Goal: Find specific page/section: Find specific page/section

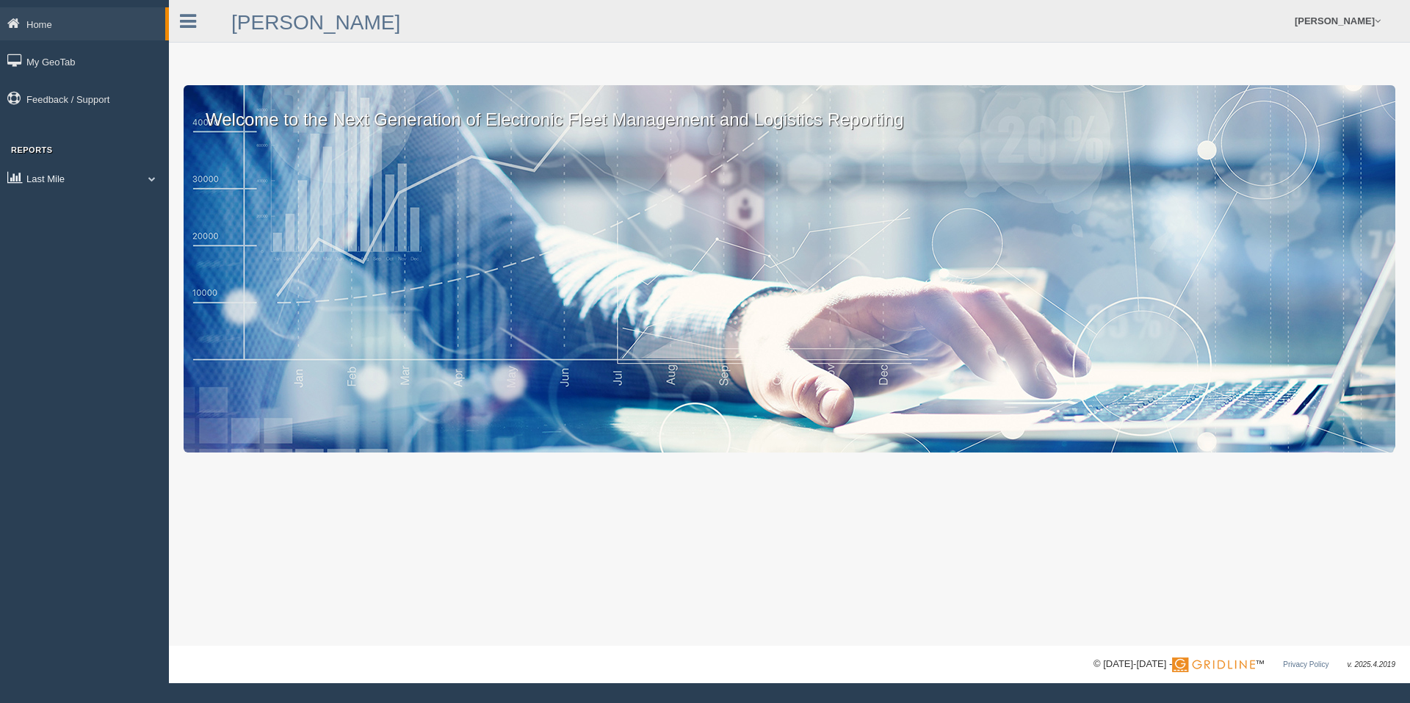
click at [35, 174] on link "Last Mile" at bounding box center [84, 178] width 169 height 33
click at [65, 208] on link "Planned Vs Actual" at bounding box center [95, 213] width 139 height 26
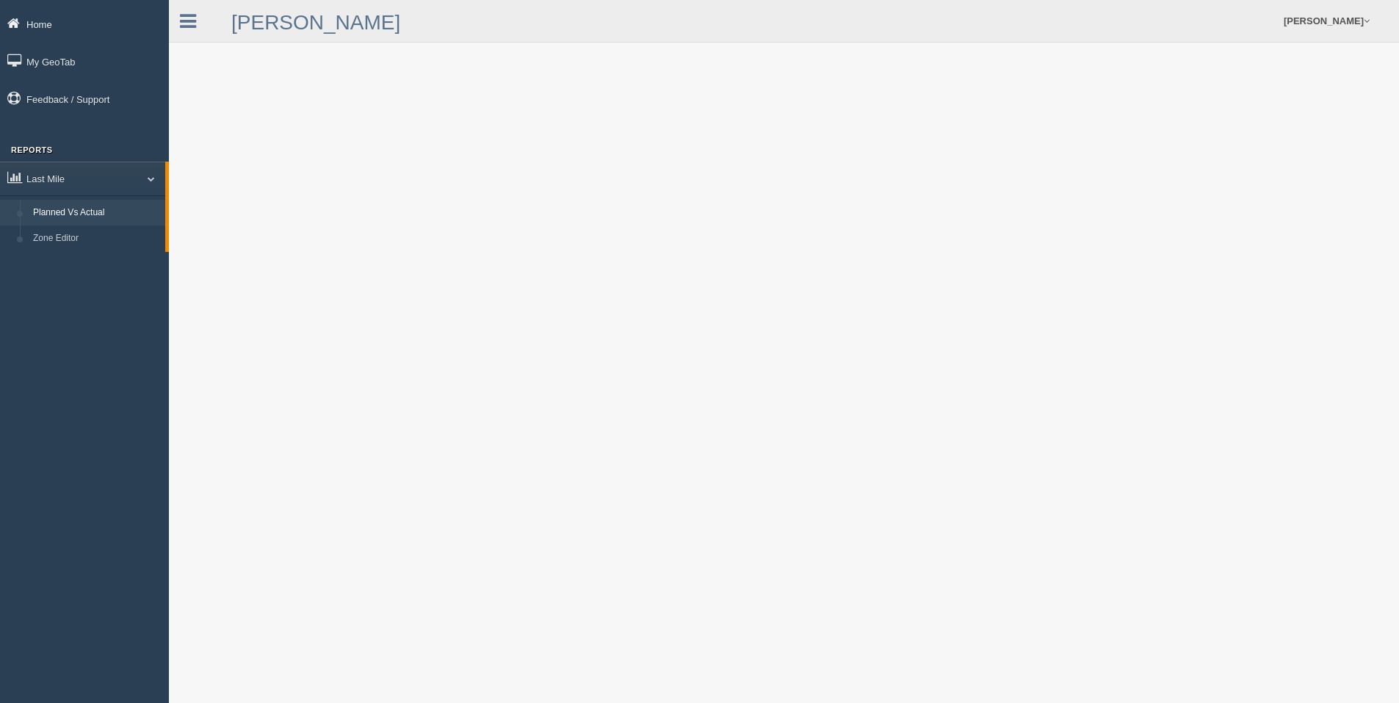
click at [59, 26] on link "Home" at bounding box center [84, 23] width 169 height 33
click at [40, 25] on link "Home" at bounding box center [82, 23] width 165 height 33
